Goal: Information Seeking & Learning: Check status

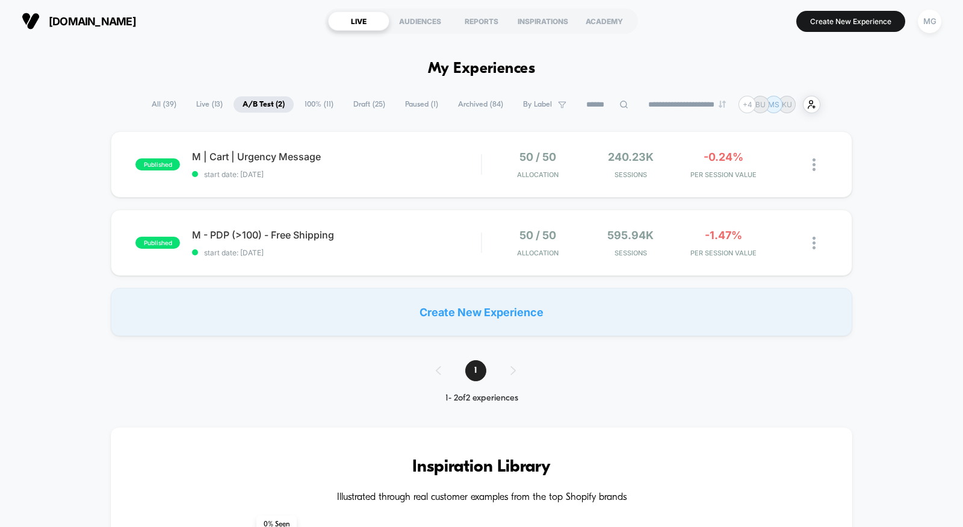
click at [362, 104] on span "Draft ( 25 )" at bounding box center [369, 104] width 50 height 16
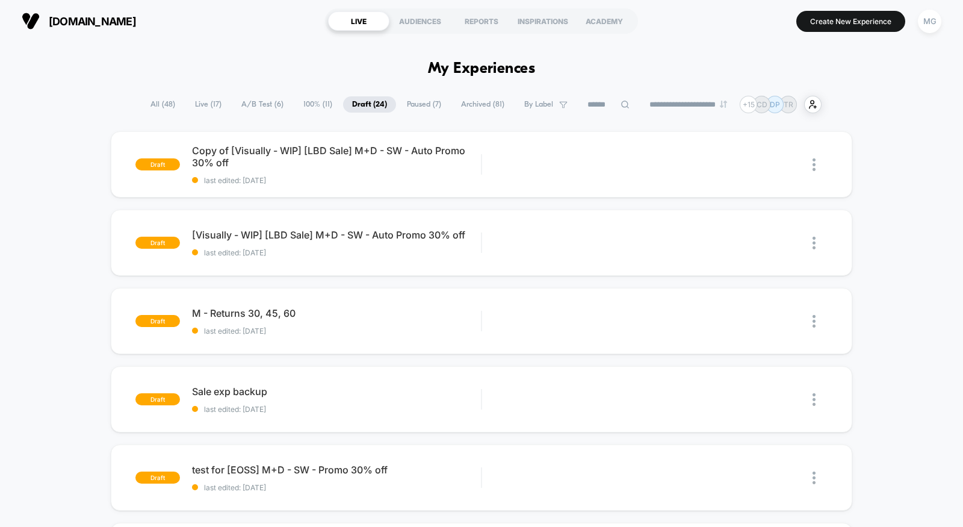
click at [258, 108] on span "A/B Test ( 6 )" at bounding box center [262, 104] width 60 height 16
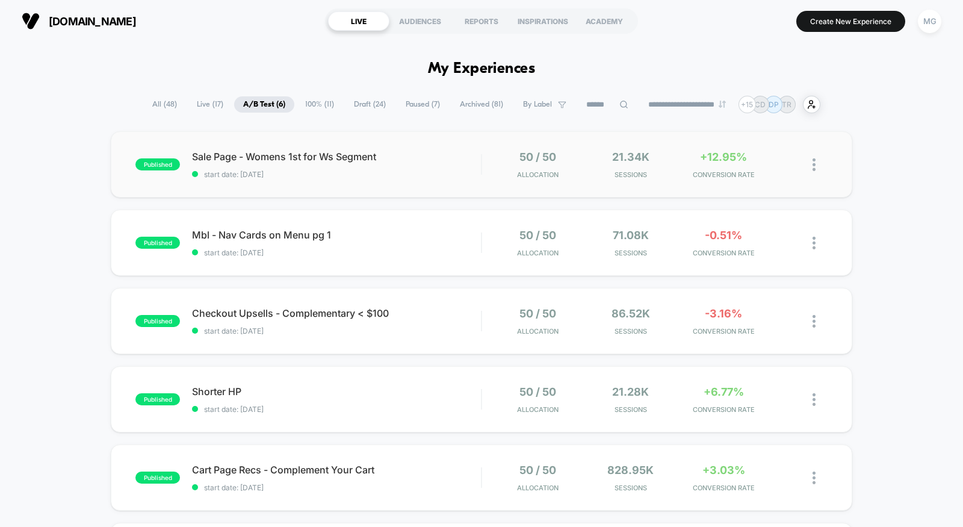
click at [345, 185] on div "published Sale Page - Womens 1st for Ws Segment start date: 9/27/2025 50 / 50 A…" at bounding box center [482, 164] width 742 height 66
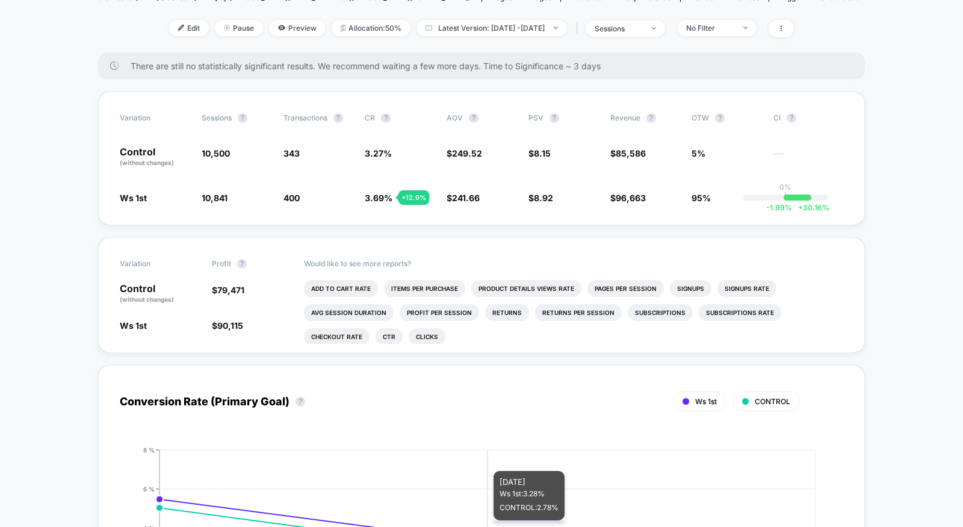
scroll to position [7, 0]
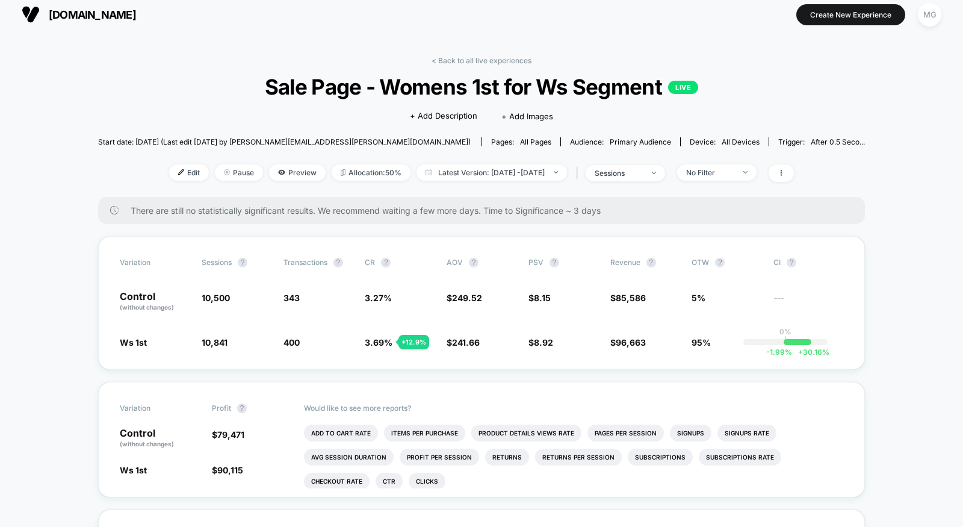
click at [509, 66] on div "< Back to all live experiences Sale Page - Womens 1st for Ws Segment LIVE Click…" at bounding box center [481, 126] width 767 height 141
click at [509, 61] on link "< Back to all live experiences" at bounding box center [482, 60] width 100 height 9
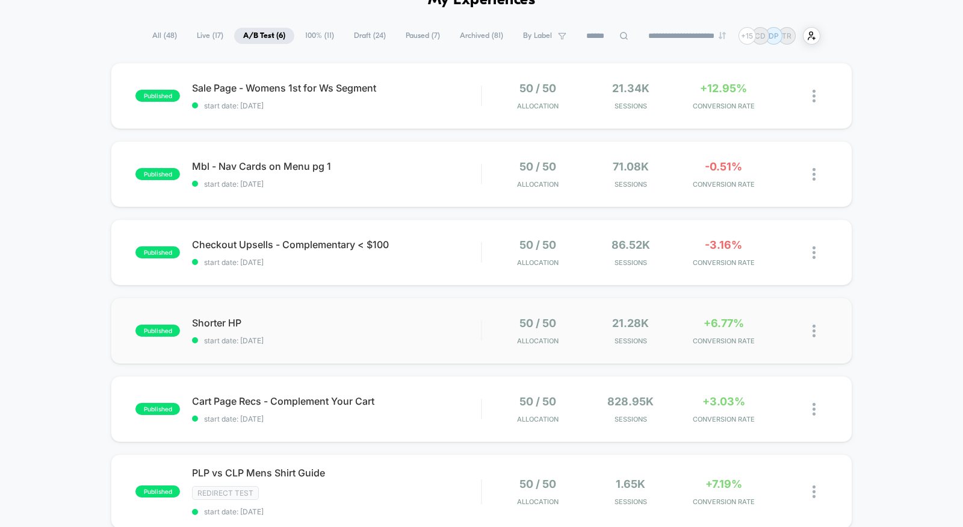
scroll to position [71, 0]
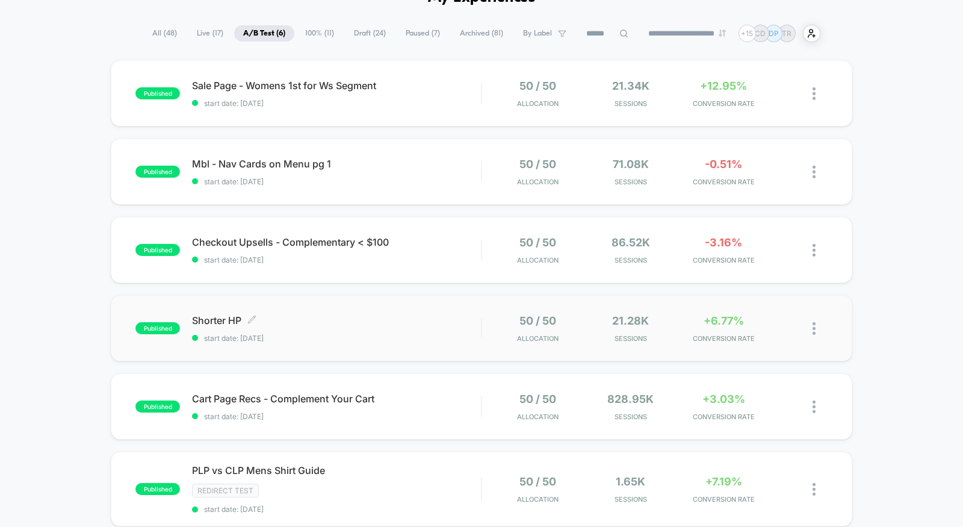
click at [404, 324] on span "Shorter HP Click to edit experience details" at bounding box center [336, 320] width 289 height 12
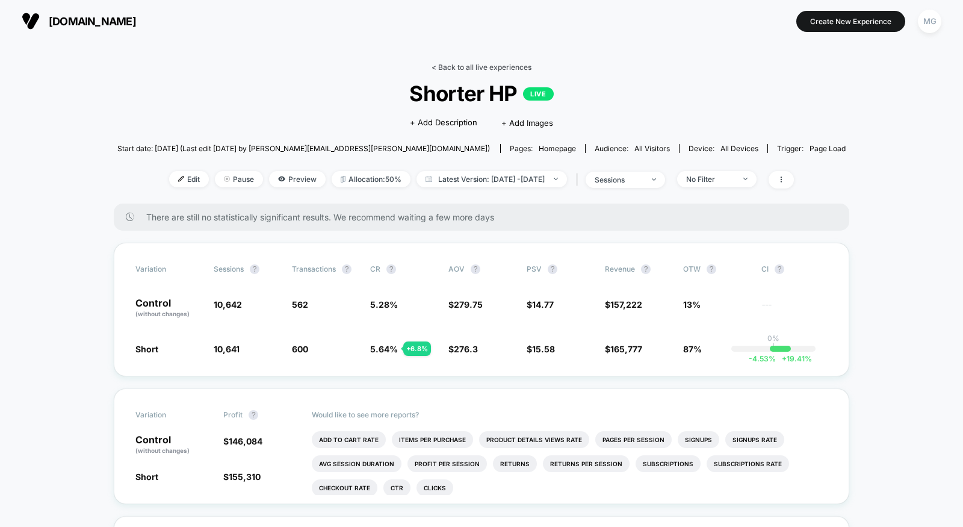
click at [463, 64] on link "< Back to all live experiences" at bounding box center [482, 67] width 100 height 9
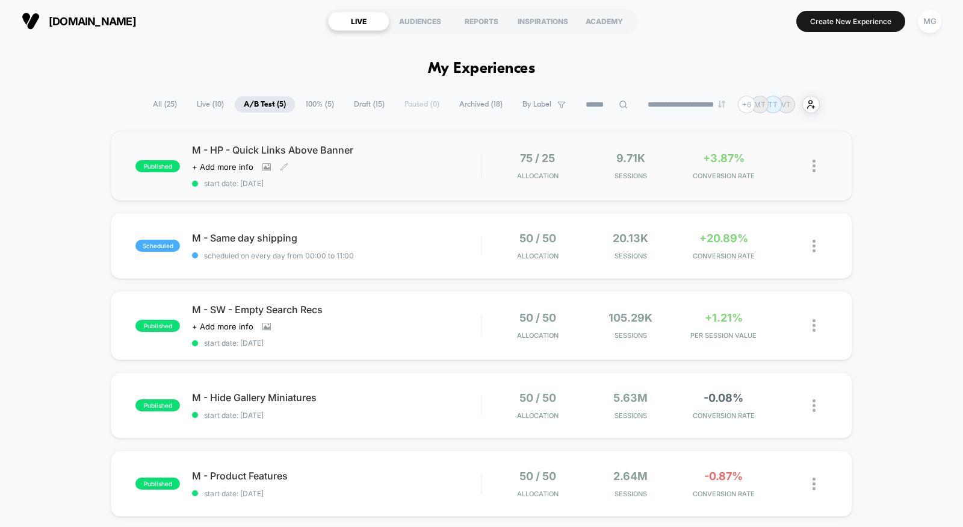
click at [401, 165] on div "M - HP - Quick Links Above Banner Click to view images Click to edit experience…" at bounding box center [336, 166] width 289 height 44
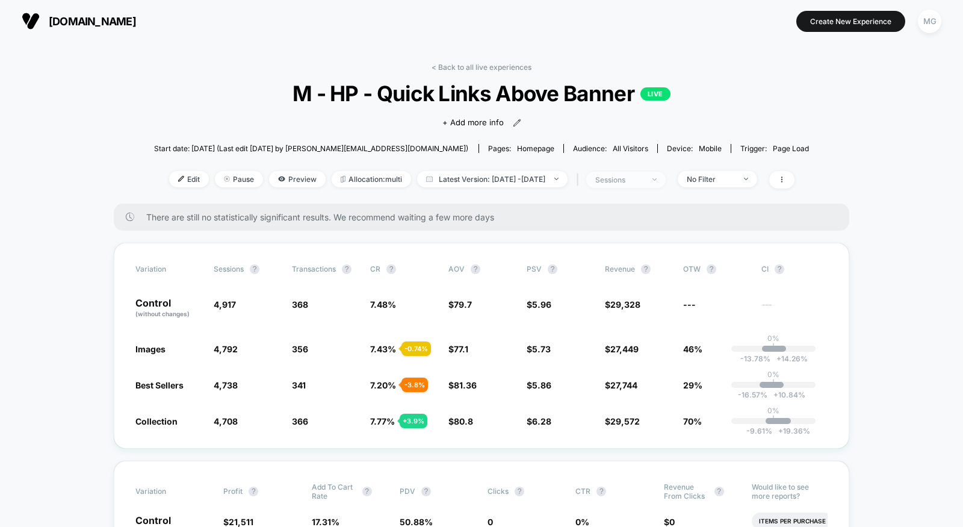
click at [643, 176] on div "sessions" at bounding box center [619, 179] width 48 height 9
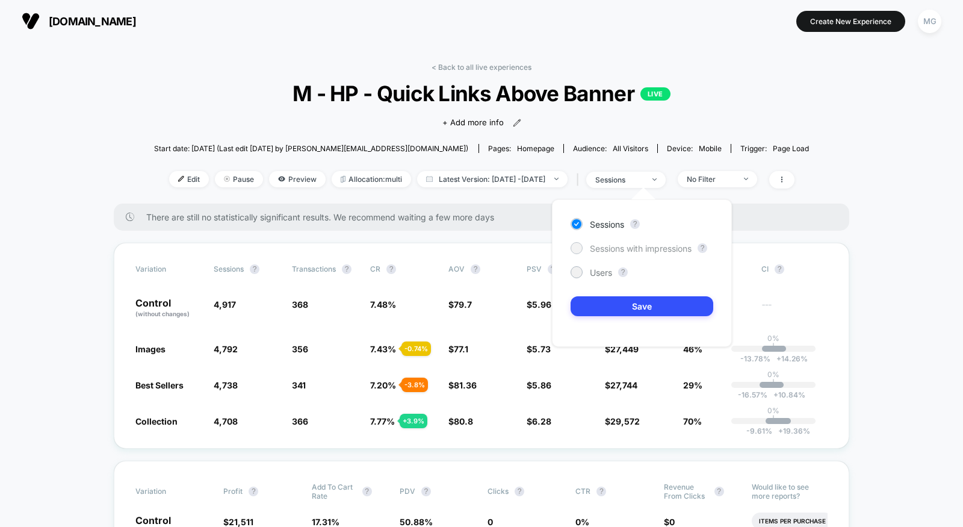
click at [604, 249] on span "Sessions with impressions" at bounding box center [641, 248] width 102 height 10
click at [603, 304] on button "Save" at bounding box center [642, 306] width 143 height 20
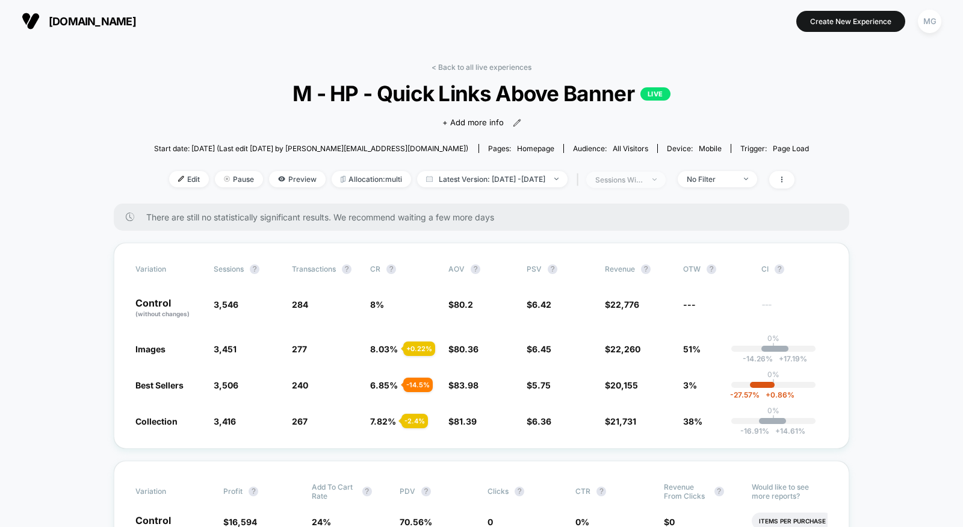
click at [635, 184] on span "sessions with impression" at bounding box center [625, 180] width 79 height 16
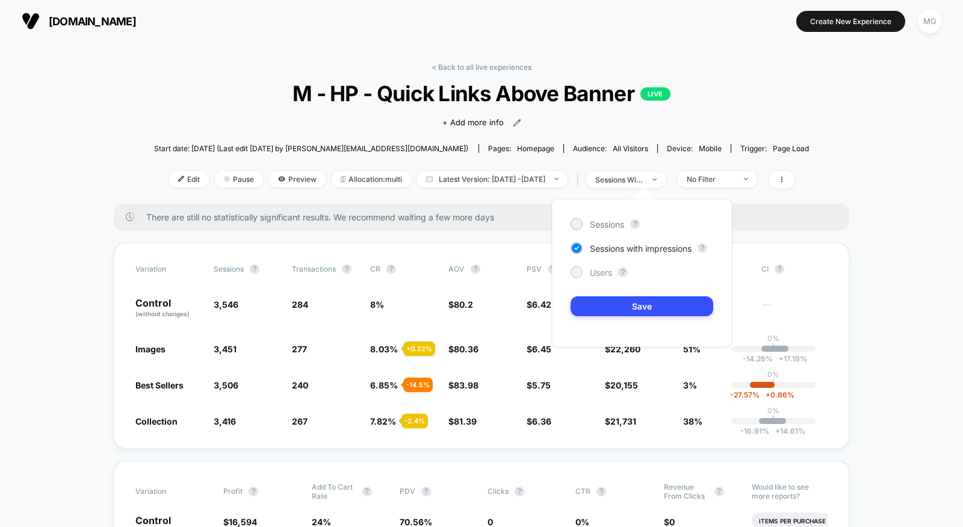
click at [601, 273] on span "Users" at bounding box center [601, 272] width 22 height 10
click at [601, 304] on button "Save" at bounding box center [642, 306] width 143 height 20
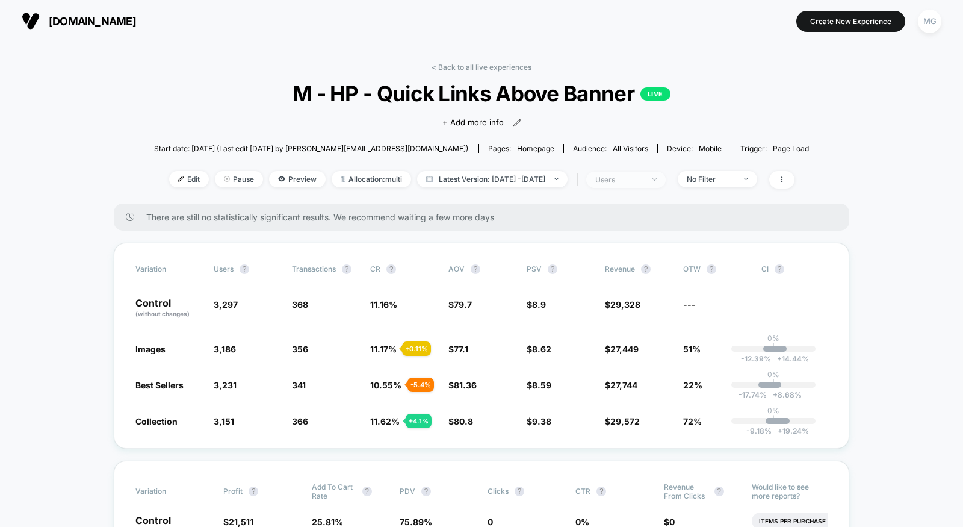
click at [643, 181] on div "users" at bounding box center [619, 179] width 48 height 9
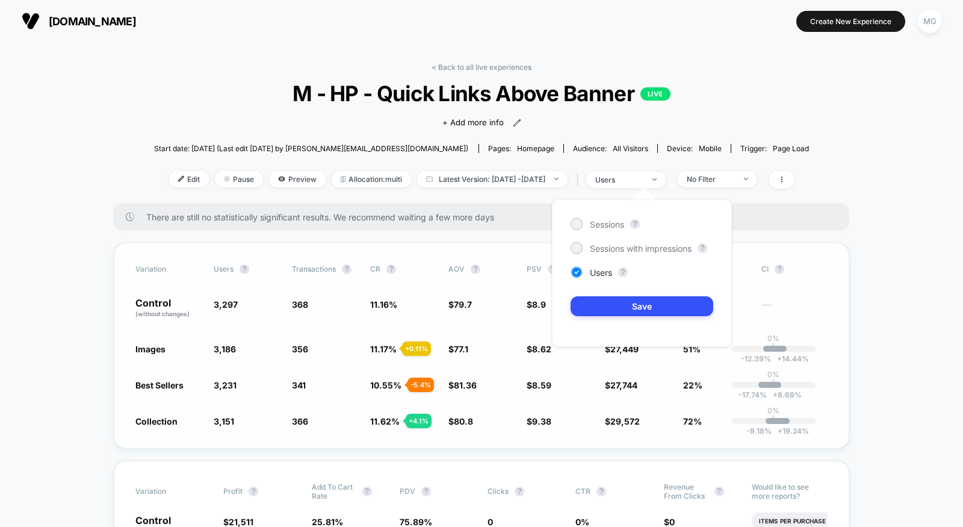
click at [482, 273] on div "Variation users ? Transactions ? CR ? AOV ? PSV ? Revenue ? OTW ? CI ? Control …" at bounding box center [482, 346] width 736 height 206
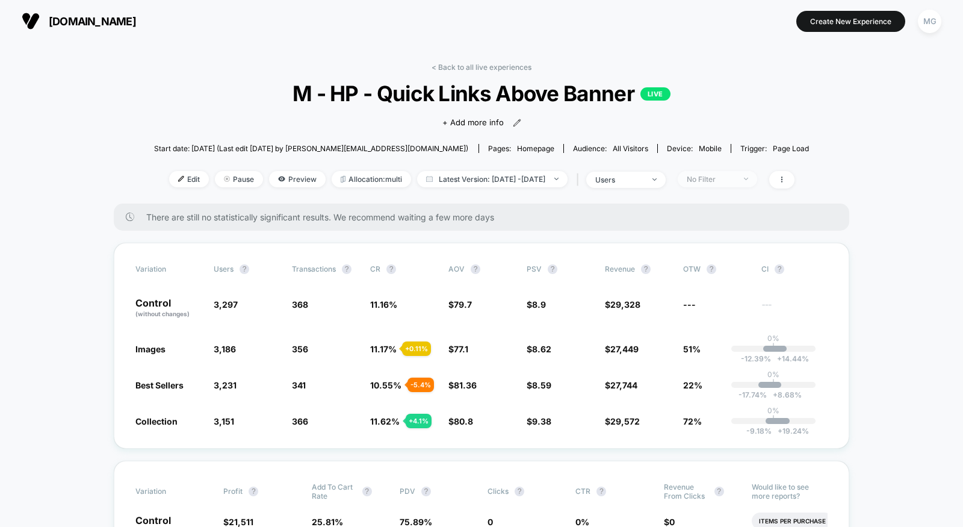
click at [757, 182] on span "No Filter" at bounding box center [717, 179] width 79 height 16
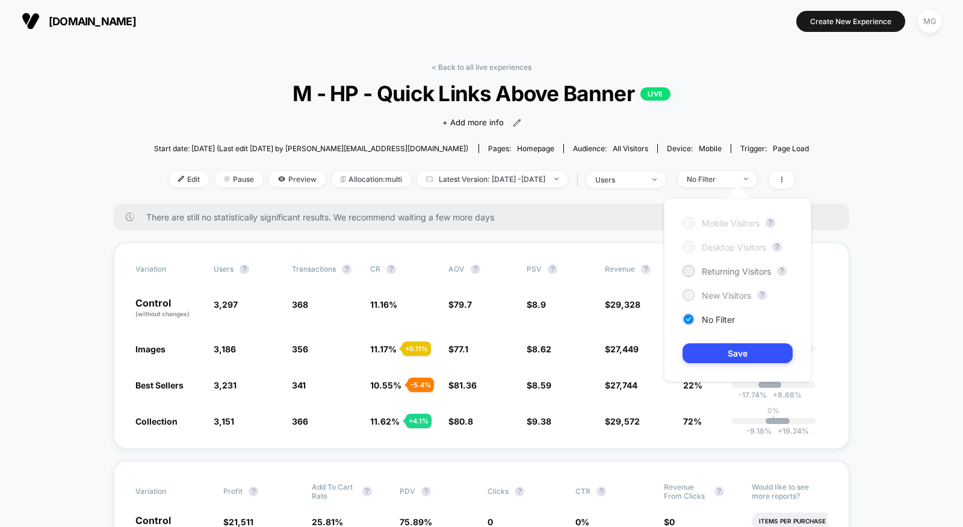
click at [698, 291] on div "New Visitors" at bounding box center [717, 295] width 69 height 12
click at [699, 349] on button "Save" at bounding box center [738, 353] width 110 height 20
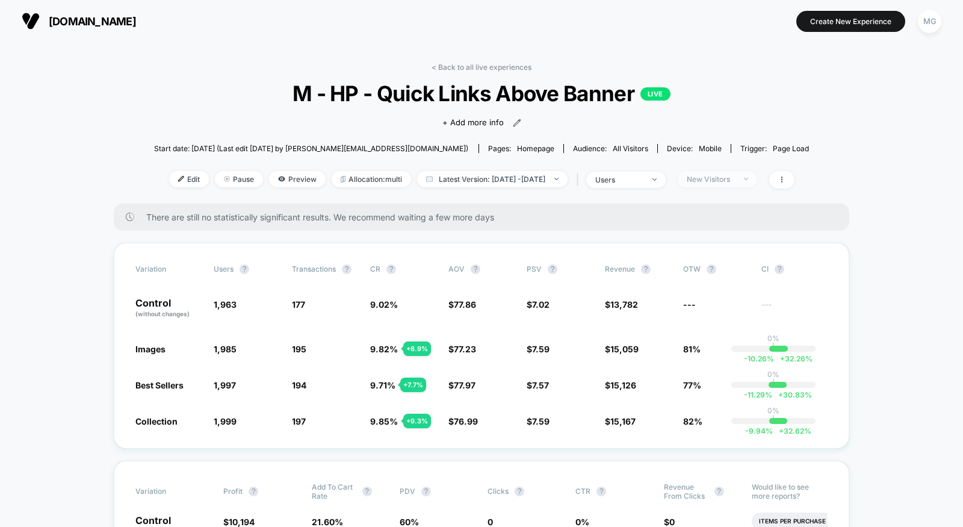
click at [725, 185] on span "New Visitors" at bounding box center [717, 179] width 79 height 16
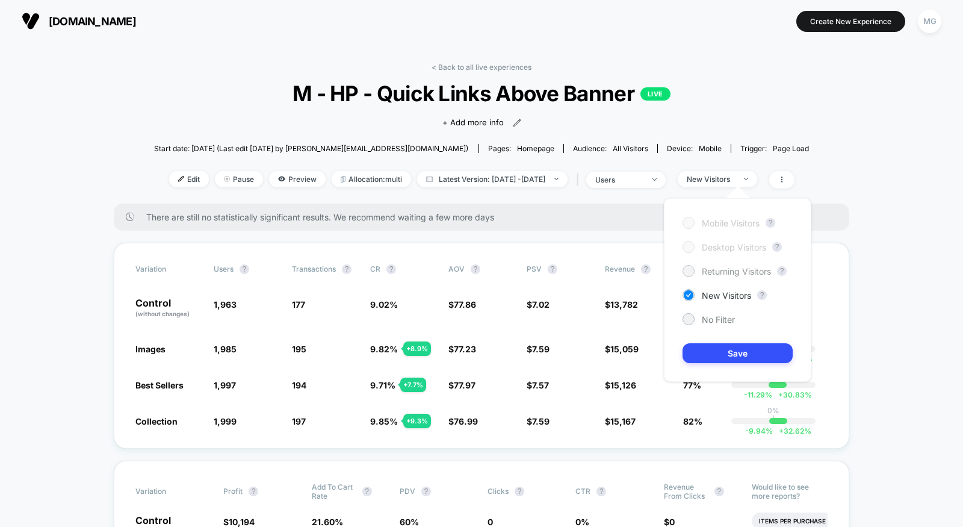
click at [726, 270] on span "Returning Visitors" at bounding box center [736, 271] width 69 height 10
click at [716, 356] on button "Save" at bounding box center [738, 353] width 110 height 20
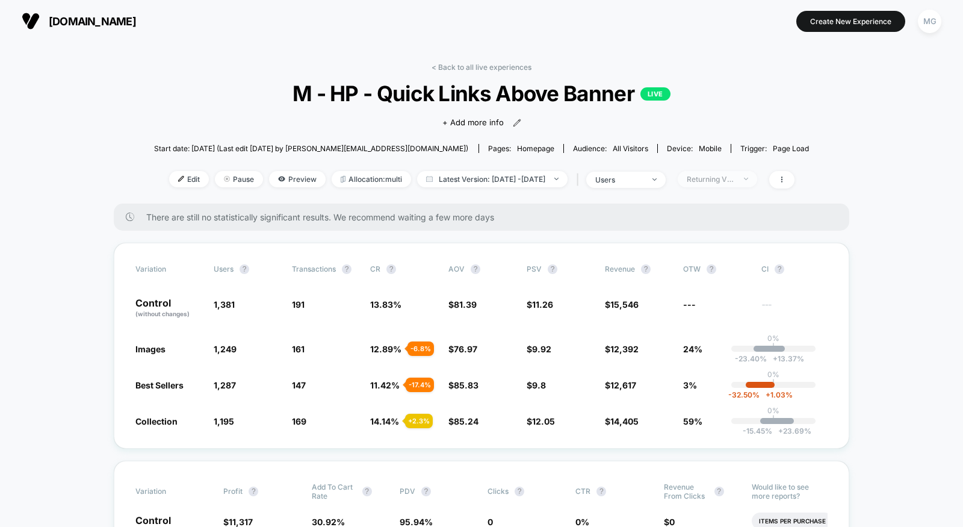
click at [731, 176] on div "Returning Visitors" at bounding box center [711, 179] width 48 height 9
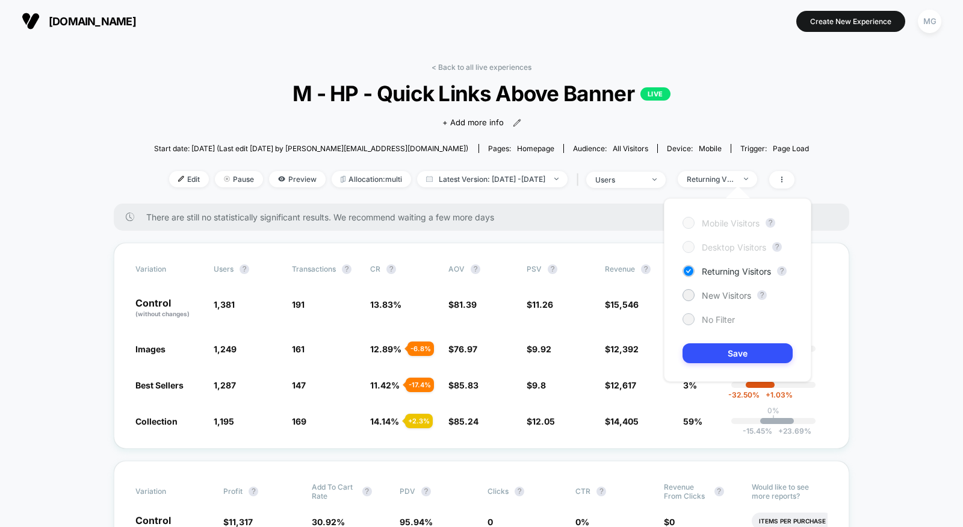
click at [700, 318] on div "No Filter" at bounding box center [709, 319] width 52 height 12
click at [701, 345] on button "Save" at bounding box center [738, 353] width 110 height 20
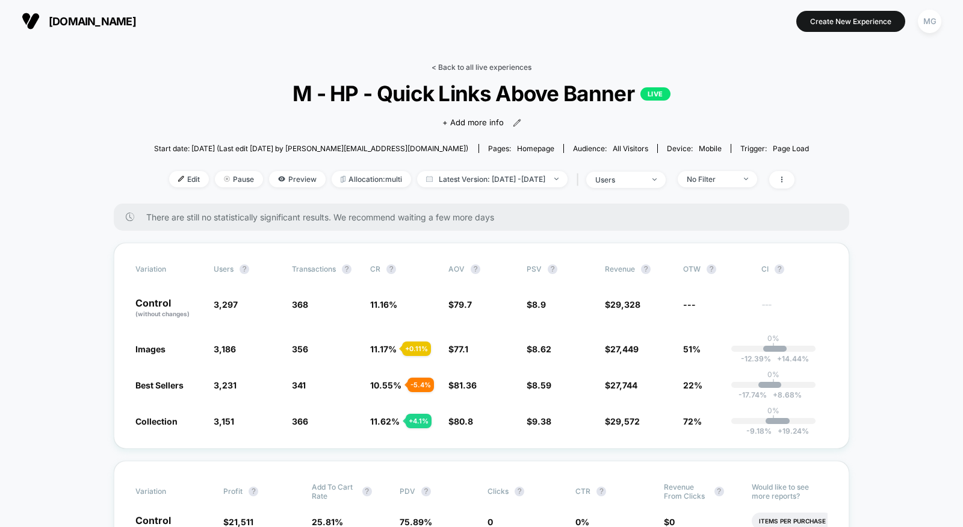
click at [465, 70] on link "< Back to all live experiences" at bounding box center [482, 67] width 100 height 9
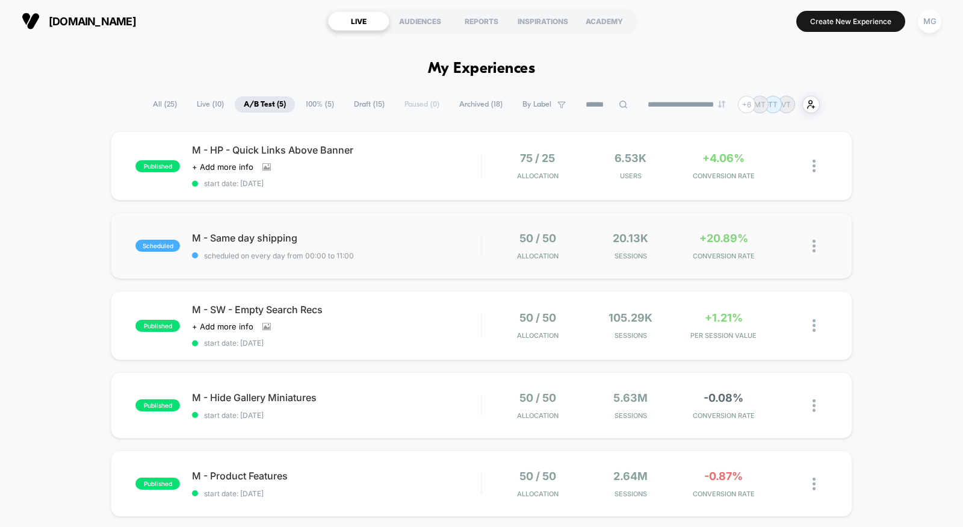
click at [380, 233] on span "M - Same day shipping" at bounding box center [336, 238] width 289 height 12
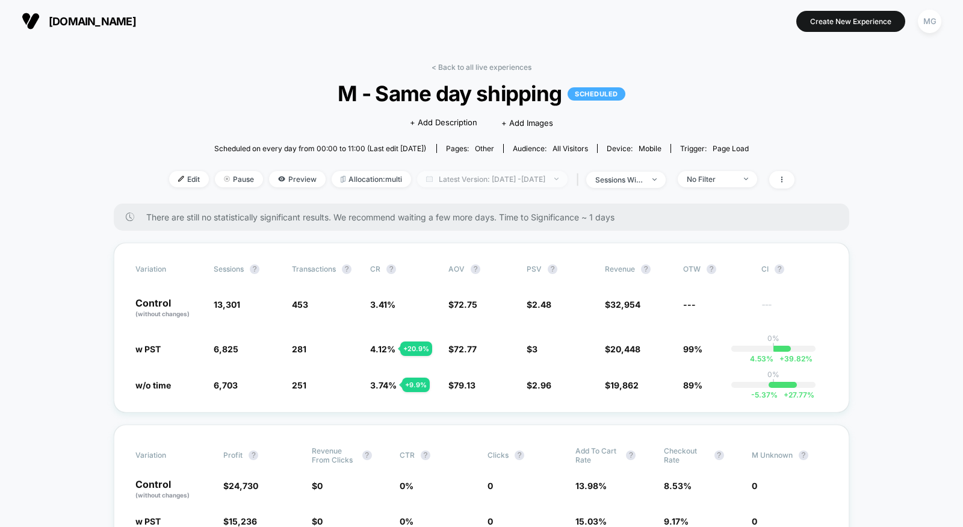
click at [449, 181] on span "Latest Version: Sep 25, 2025 - Sep 29, 2025" at bounding box center [492, 179] width 150 height 16
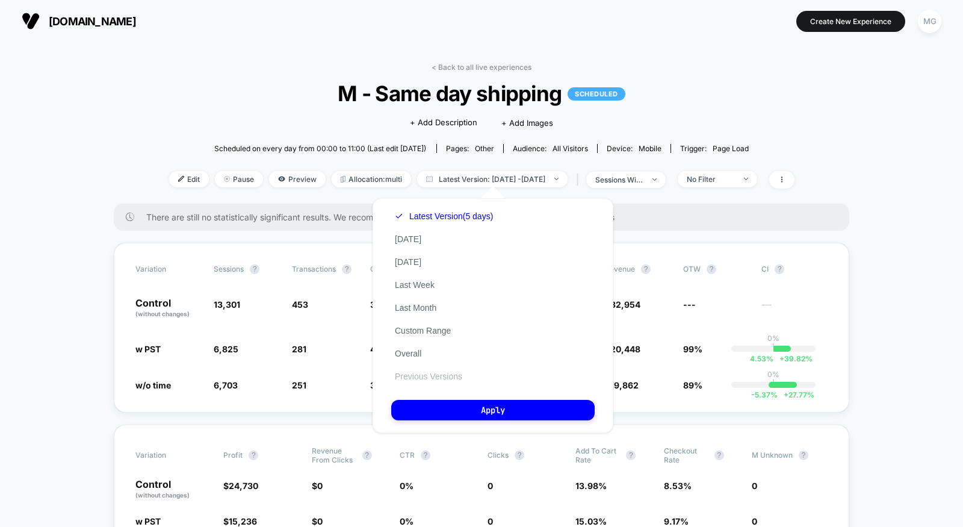
click at [412, 379] on button "Previous Versions" at bounding box center [428, 376] width 75 height 11
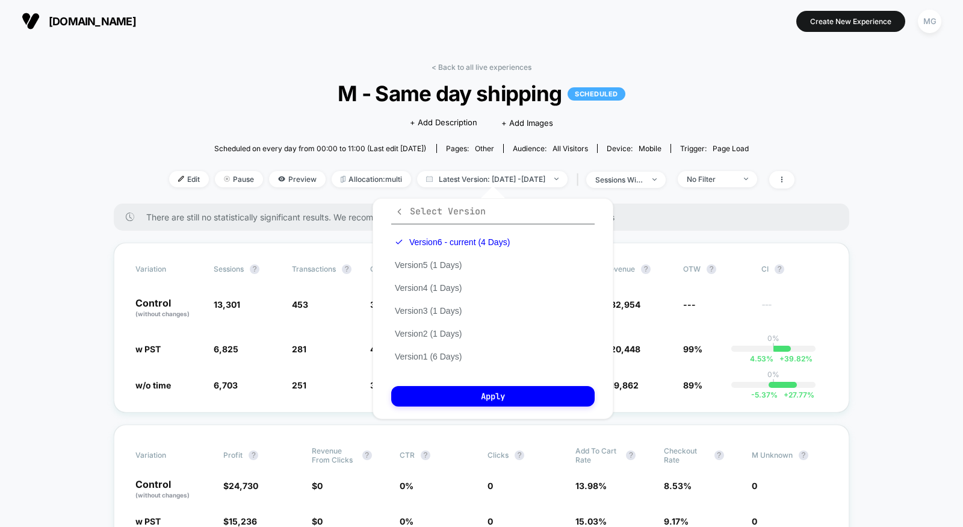
click at [398, 208] on icon "button" at bounding box center [399, 211] width 9 height 9
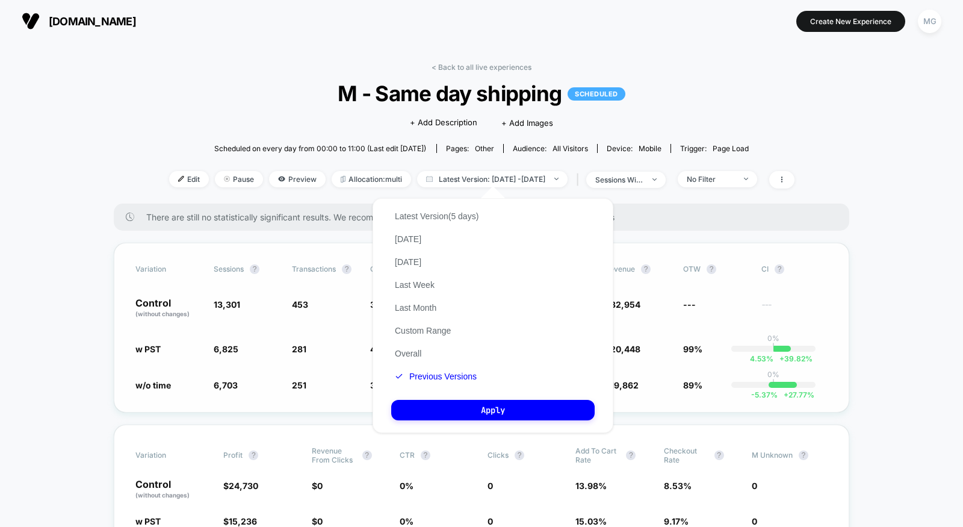
click at [329, 314] on span "453" at bounding box center [325, 308] width 66 height 20
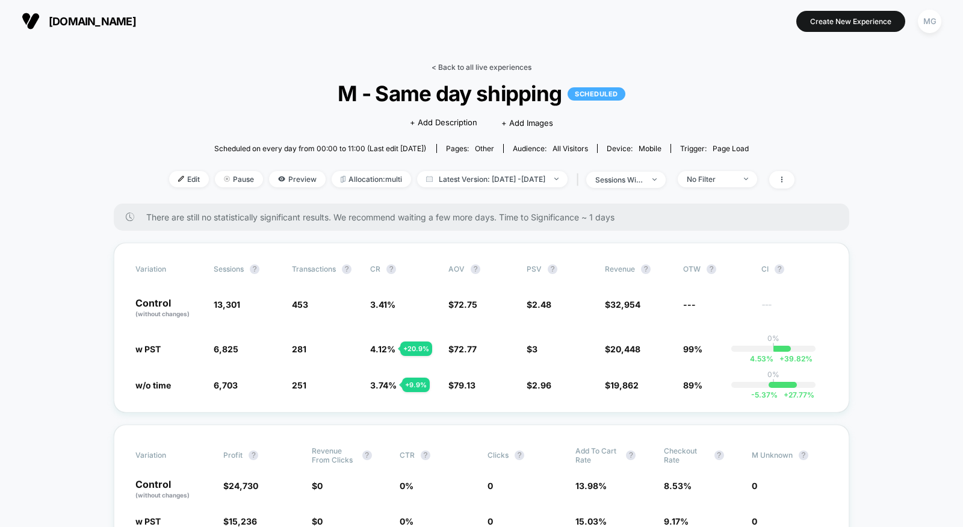
click at [505, 64] on link "< Back to all live experiences" at bounding box center [482, 67] width 100 height 9
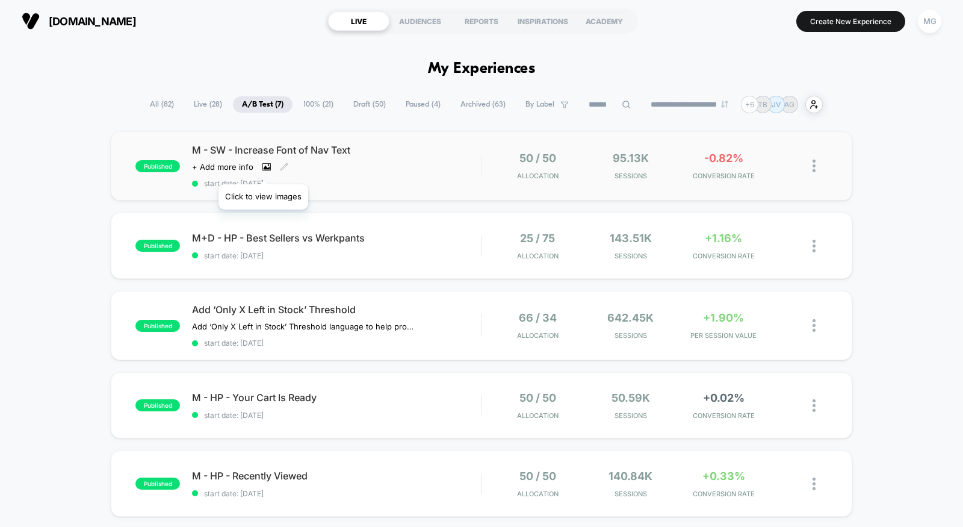
click at [263, 169] on icon at bounding box center [266, 167] width 8 height 8
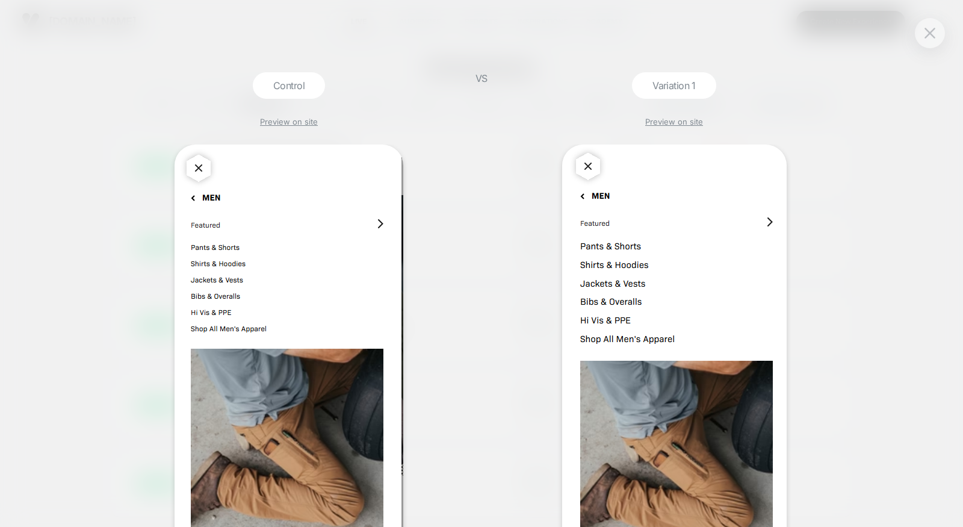
click at [64, 318] on div "Control Preview on site VS Variation 1 Preview on site" at bounding box center [481, 263] width 963 height 527
click at [917, 46] on div "Control Preview on site VS Variation 1 Preview on site" at bounding box center [481, 263] width 963 height 527
click at [919, 45] on div "Control Preview on site VS Variation 1 Preview on site" at bounding box center [481, 263] width 963 height 527
click at [922, 34] on button at bounding box center [930, 33] width 18 height 18
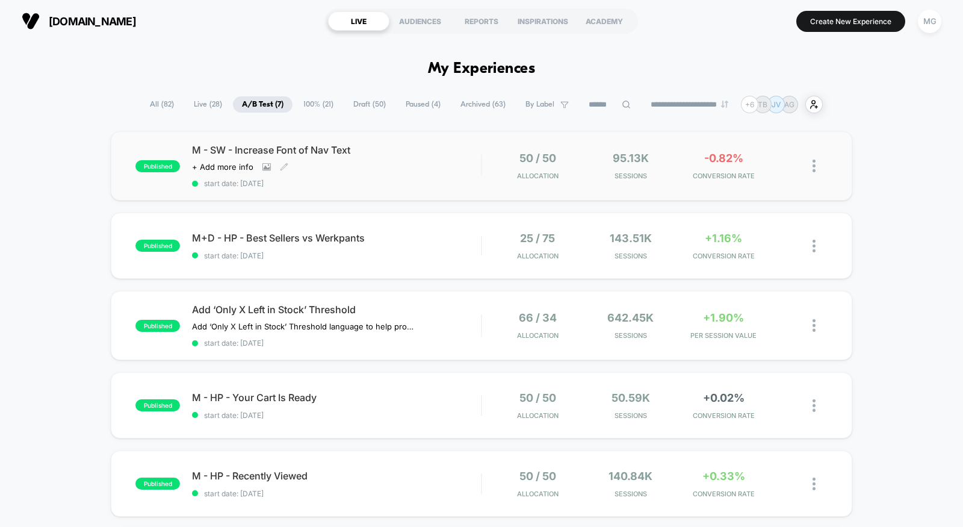
click at [452, 138] on div "published M - SW - Increase Font of Nav Text Click to view images Click to edit…" at bounding box center [482, 165] width 742 height 69
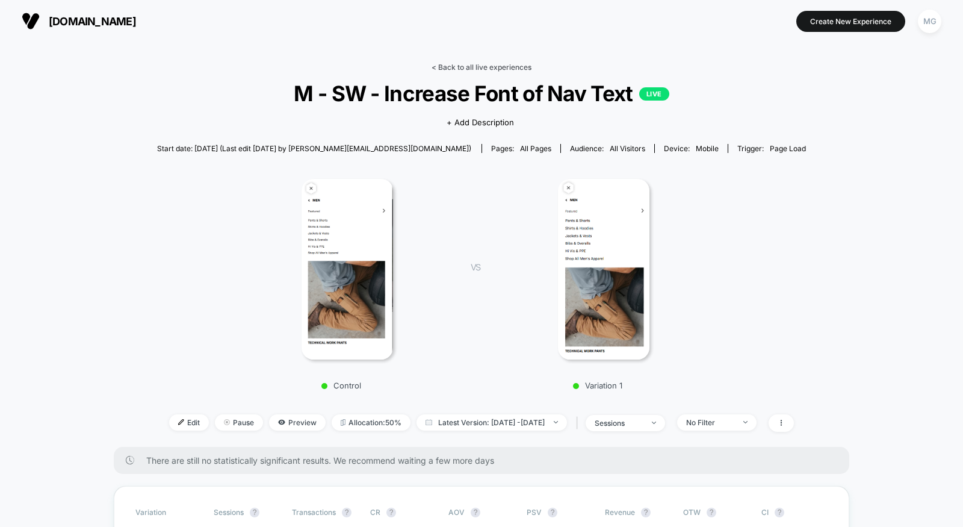
click at [491, 64] on link "< Back to all live experiences" at bounding box center [482, 67] width 100 height 9
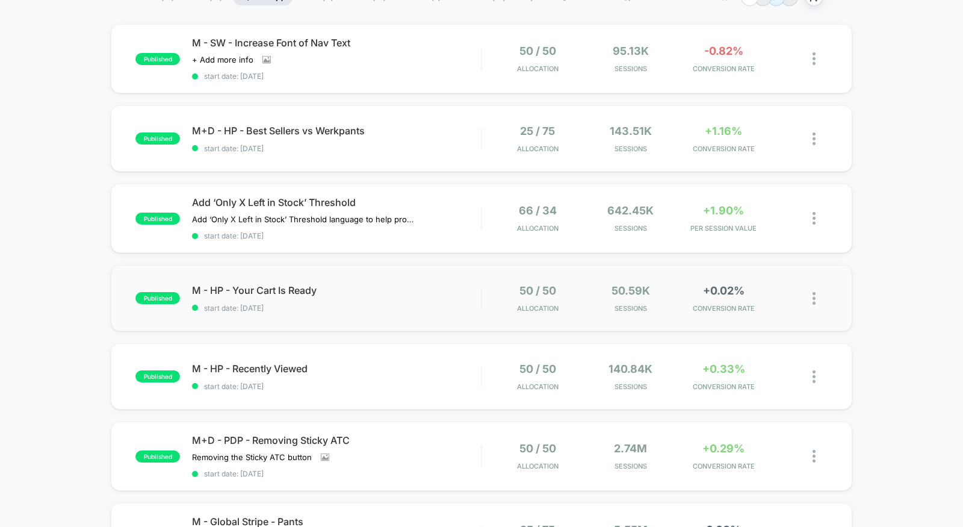
scroll to position [35, 0]
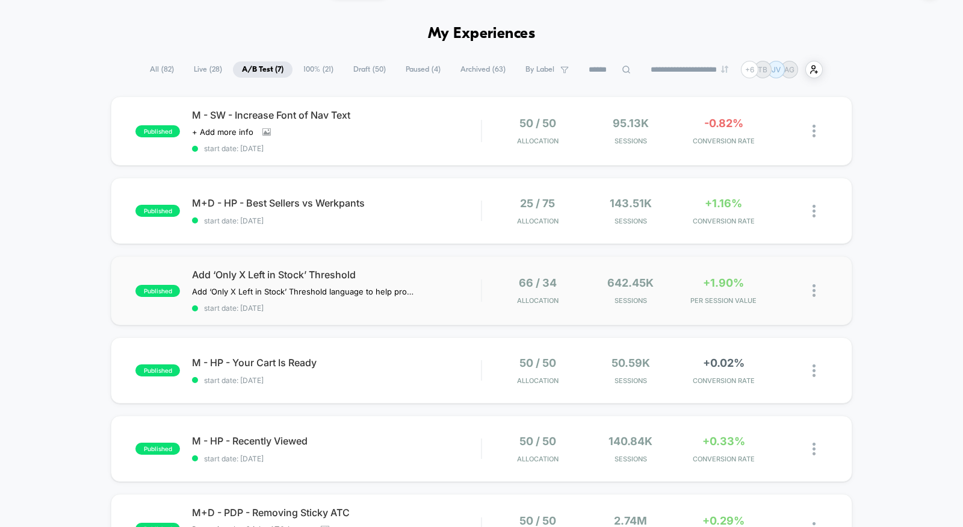
click at [403, 314] on div "published Add ‘Only X Left in Stock’ Threshold Add ‘Only X Left in Stock’ Thres…" at bounding box center [482, 290] width 742 height 69
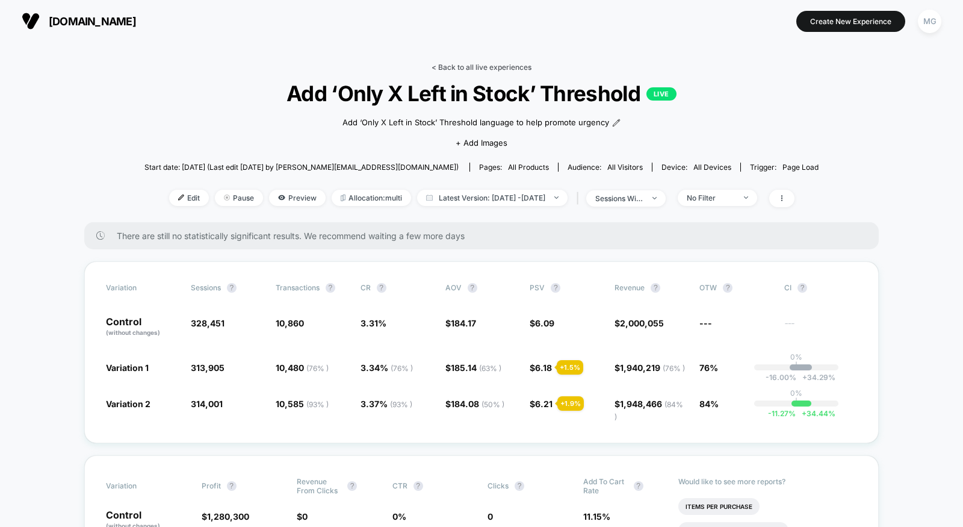
click at [506, 69] on link "< Back to all live experiences" at bounding box center [482, 67] width 100 height 9
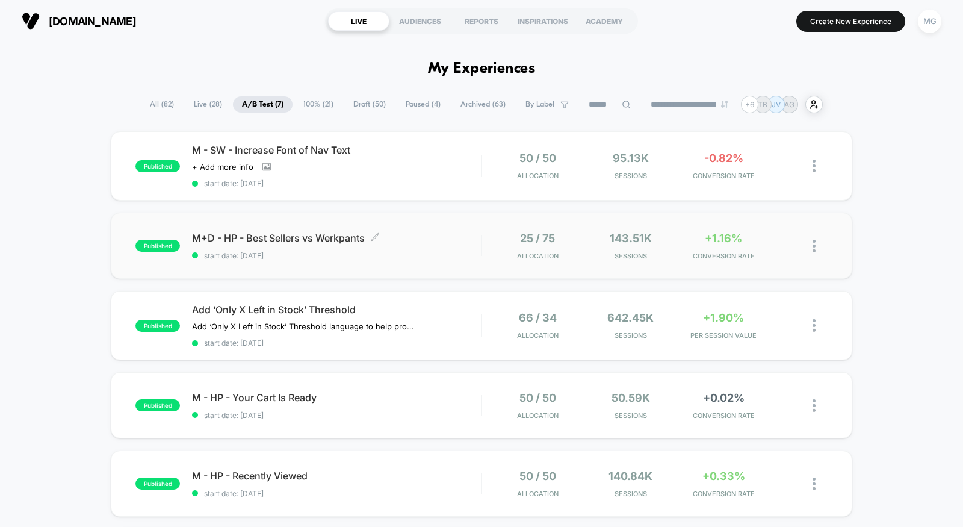
click at [398, 251] on span "start date: [DATE]" at bounding box center [336, 255] width 289 height 9
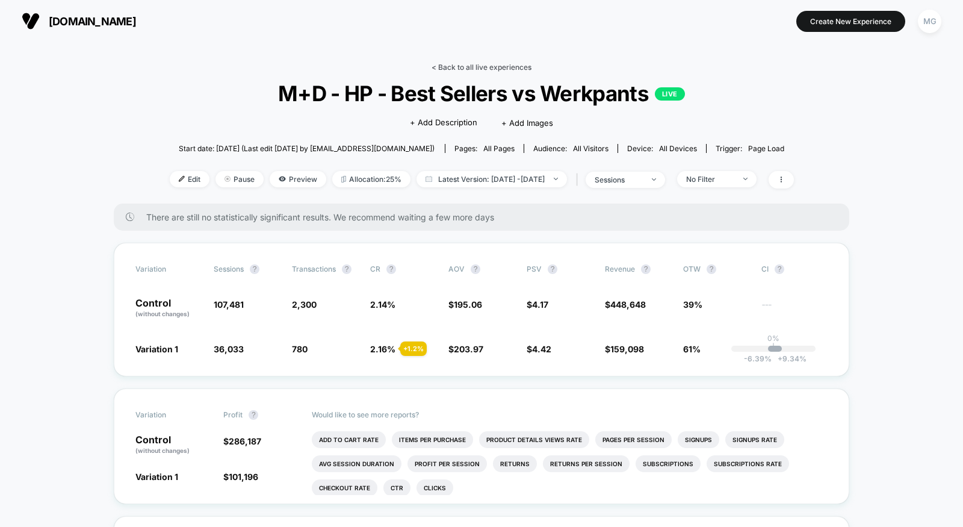
click at [451, 69] on link "< Back to all live experiences" at bounding box center [482, 67] width 100 height 9
